Goal: Transaction & Acquisition: Purchase product/service

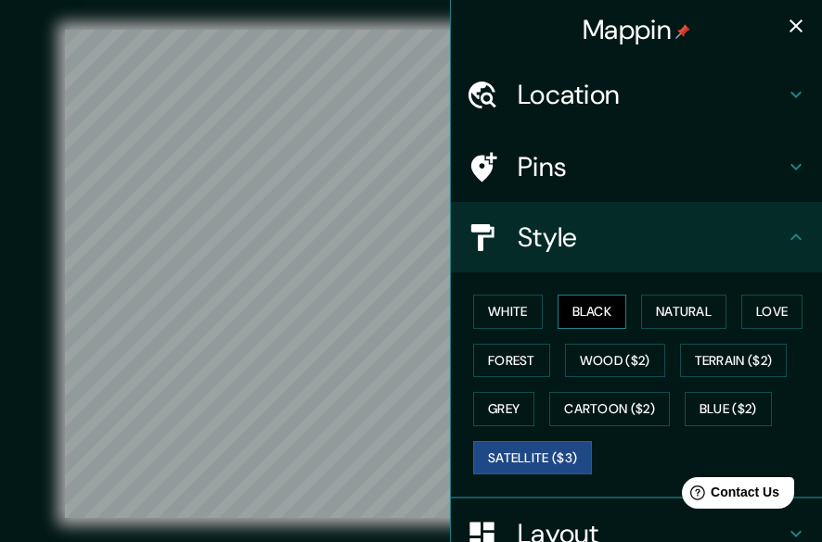
click at [587, 320] on button "Black" at bounding box center [592, 312] width 70 height 34
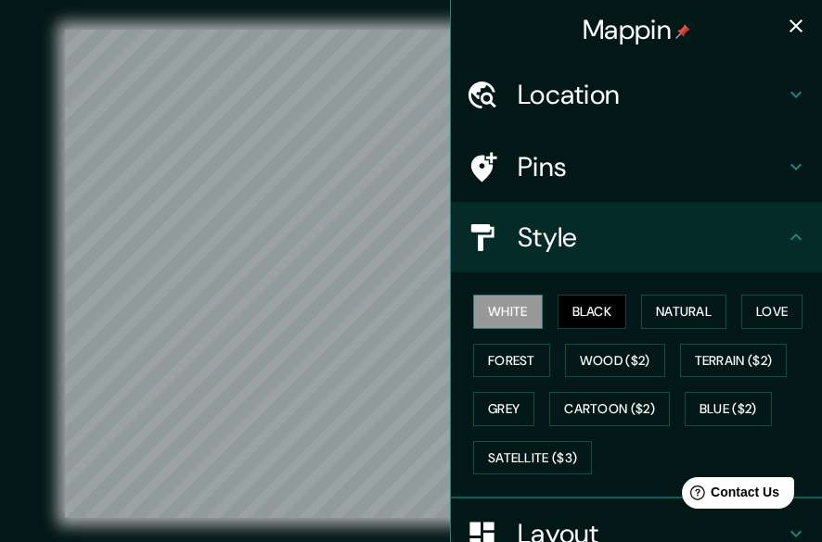
click at [509, 327] on button "White" at bounding box center [508, 312] width 70 height 34
click at [499, 365] on button "Forest" at bounding box center [511, 361] width 77 height 34
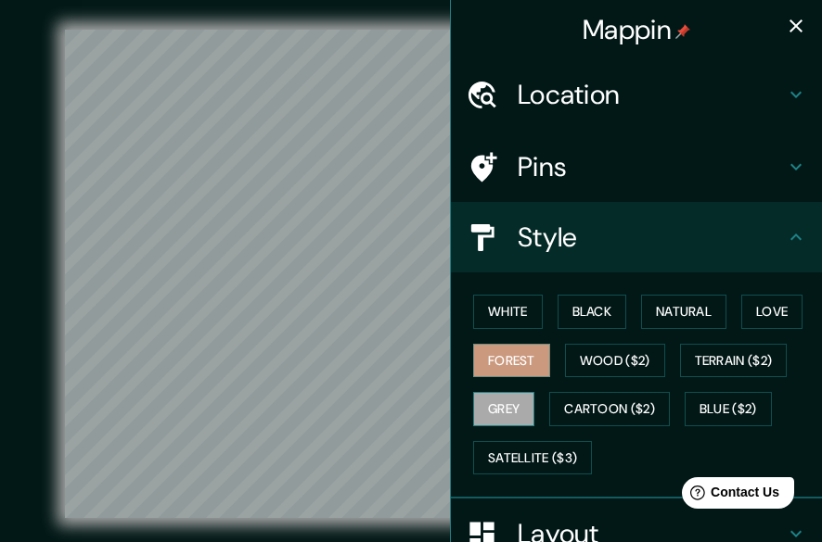
click at [503, 416] on button "Grey" at bounding box center [503, 409] width 61 height 34
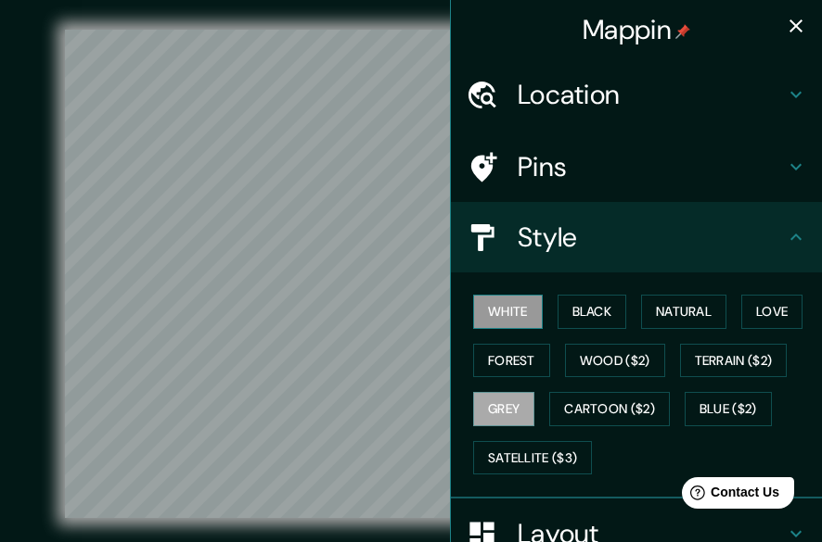
click at [500, 320] on button "White" at bounding box center [508, 312] width 70 height 34
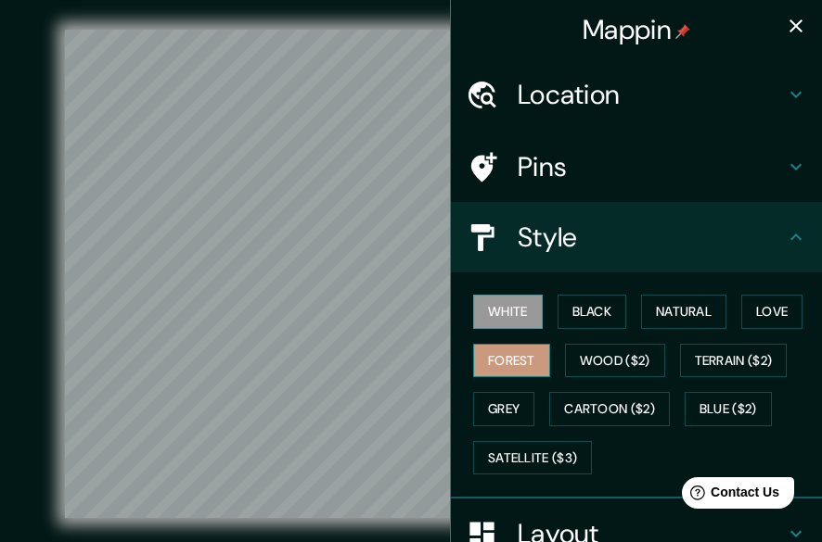
click at [503, 368] on button "Forest" at bounding box center [511, 361] width 77 height 34
click at [501, 407] on button "Grey" at bounding box center [503, 409] width 61 height 34
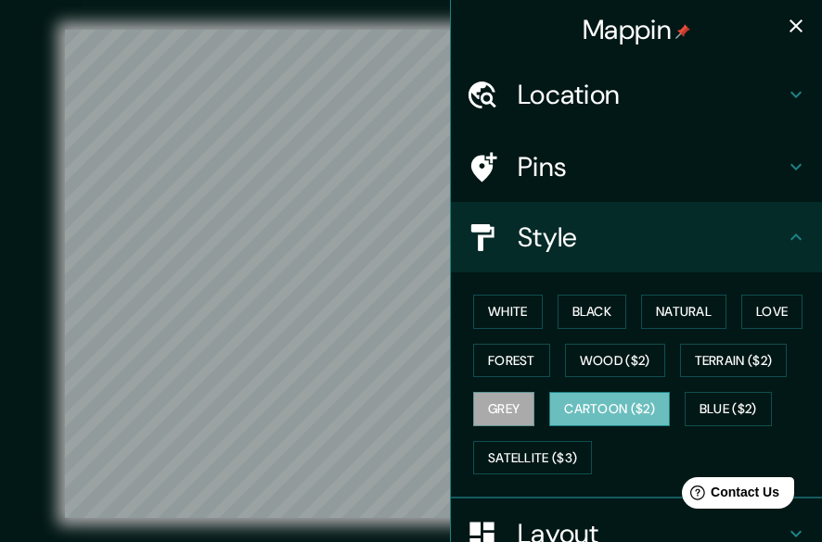
click at [581, 411] on button "Cartoon ($2)" at bounding box center [609, 409] width 121 height 34
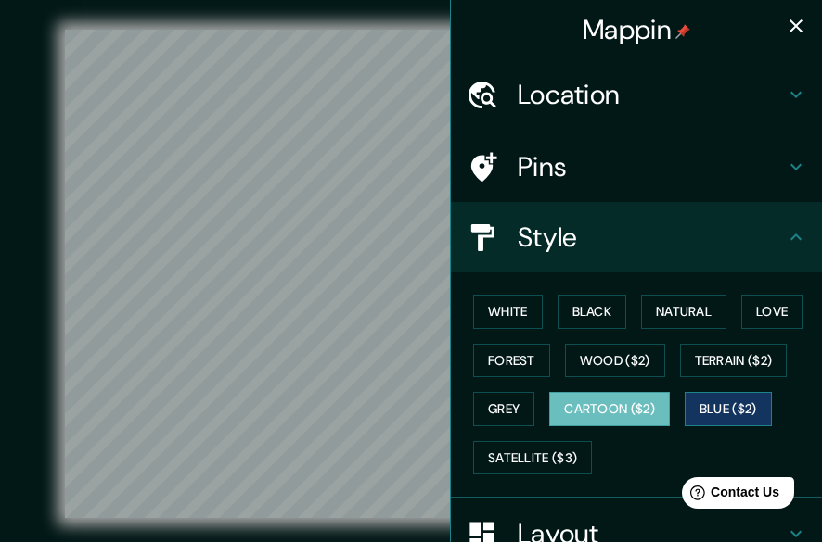
click at [688, 409] on button "Blue ($2)" at bounding box center [727, 409] width 87 height 34
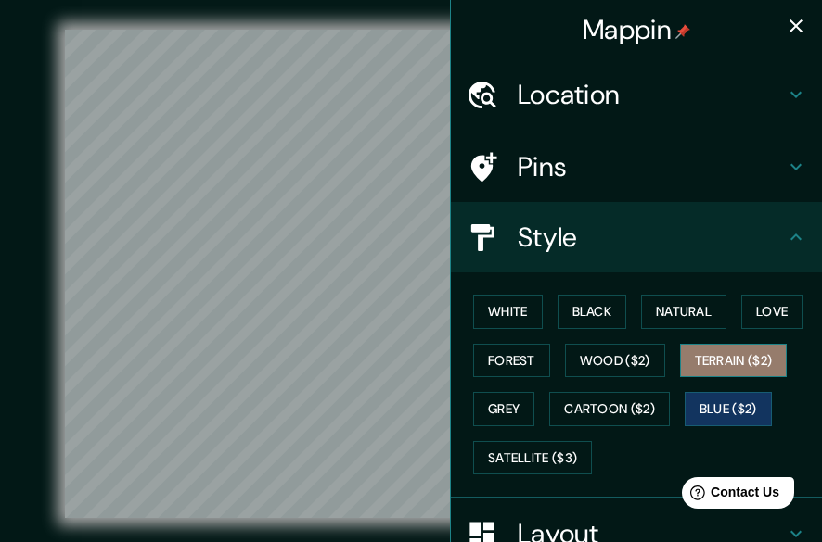
click at [694, 375] on button "Terrain ($2)" at bounding box center [734, 361] width 108 height 34
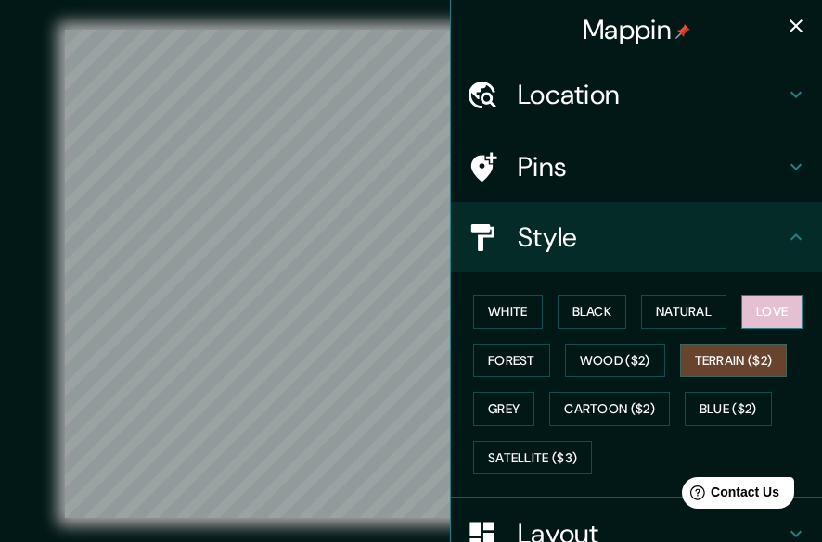
click at [746, 324] on button "Love" at bounding box center [771, 312] width 61 height 34
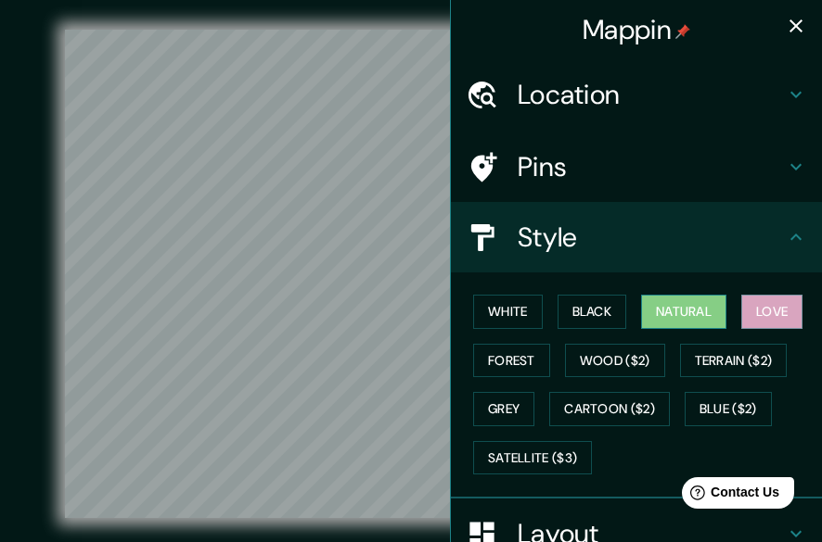
click at [691, 317] on button "Natural" at bounding box center [683, 312] width 85 height 34
